Goal: Complete application form

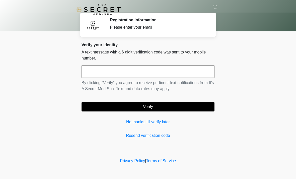
click at [129, 71] on input "text" at bounding box center [148, 71] width 133 height 13
type input "******"
click at [156, 108] on button "Verify" at bounding box center [148, 107] width 133 height 10
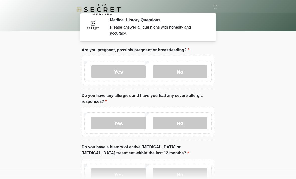
click at [180, 74] on label "No" at bounding box center [180, 71] width 55 height 13
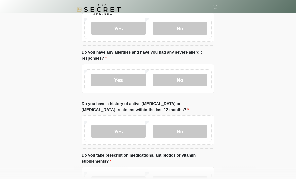
scroll to position [43, 0]
click at [189, 82] on label "No" at bounding box center [180, 79] width 55 height 13
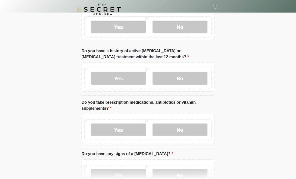
scroll to position [96, 0]
click at [192, 80] on label "No" at bounding box center [180, 78] width 55 height 13
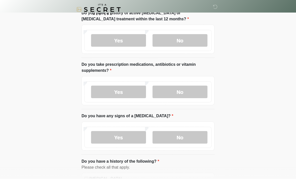
scroll to position [137, 0]
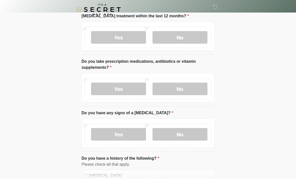
click at [129, 90] on label "Yes" at bounding box center [118, 89] width 55 height 13
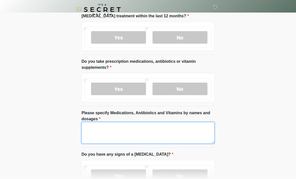
click at [115, 132] on textarea "Please specify Medications, Antibiotics and Vitamins by names and dosages" at bounding box center [148, 133] width 133 height 22
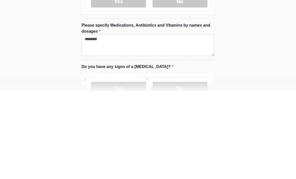
scroll to position [225, 0]
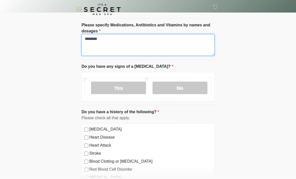
click at [107, 41] on textarea "*******" at bounding box center [148, 45] width 133 height 22
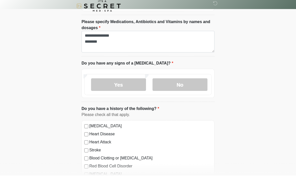
scroll to position [228, 0]
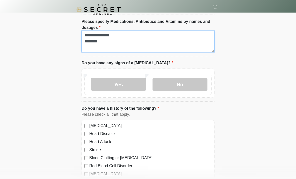
type textarea "**********"
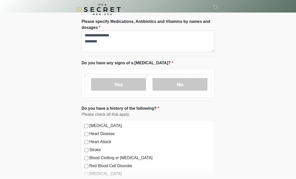
click at [184, 82] on label "No" at bounding box center [180, 84] width 55 height 13
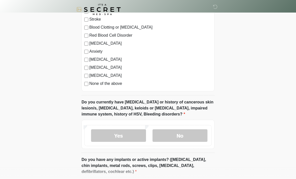
scroll to position [361, 0]
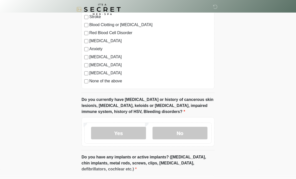
click at [177, 134] on label "No" at bounding box center [180, 133] width 55 height 13
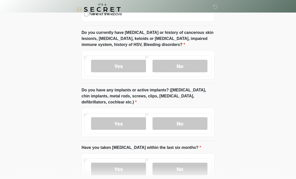
scroll to position [428, 0]
click at [127, 119] on label "Yes" at bounding box center [118, 123] width 55 height 13
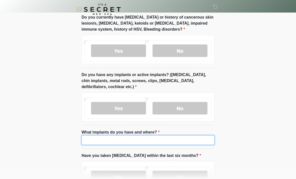
click at [122, 141] on input "What implants do you have and where?" at bounding box center [148, 140] width 133 height 10
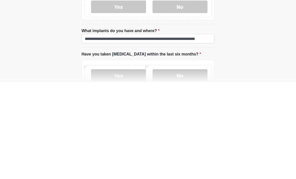
scroll to position [498, 0]
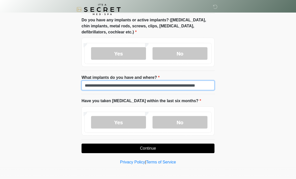
type input "**********"
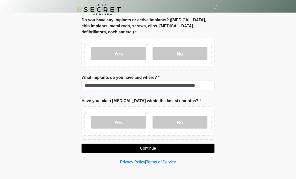
click at [182, 123] on label "No" at bounding box center [180, 122] width 55 height 13
click at [154, 148] on button "Continue" at bounding box center [148, 148] width 133 height 10
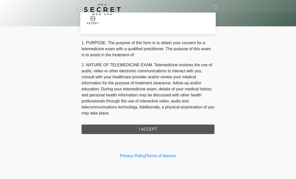
scroll to position [0, 0]
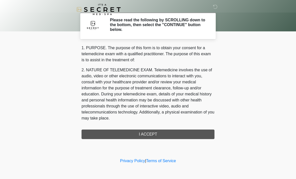
click at [172, 133] on div "1. PURPOSE. The purpose of this form is to obtain your consent for a telemedici…" at bounding box center [148, 92] width 133 height 94
click at [144, 133] on div "1. PURPOSE. The purpose of this form is to obtain your consent for a telemedici…" at bounding box center [148, 92] width 133 height 94
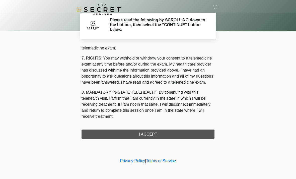
scroll to position [212, 0]
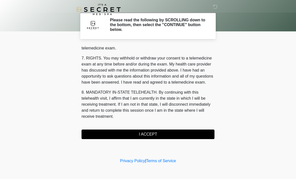
click at [151, 134] on button "I ACCEPT" at bounding box center [148, 134] width 133 height 10
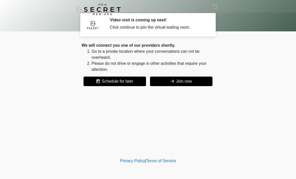
click at [185, 82] on button "Join now" at bounding box center [181, 82] width 62 height 10
